Goal: Check status

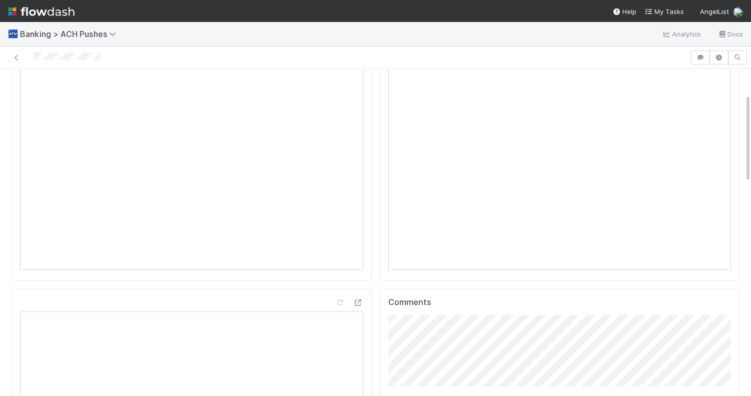
scroll to position [112, 0]
